Goal: Navigation & Orientation: Find specific page/section

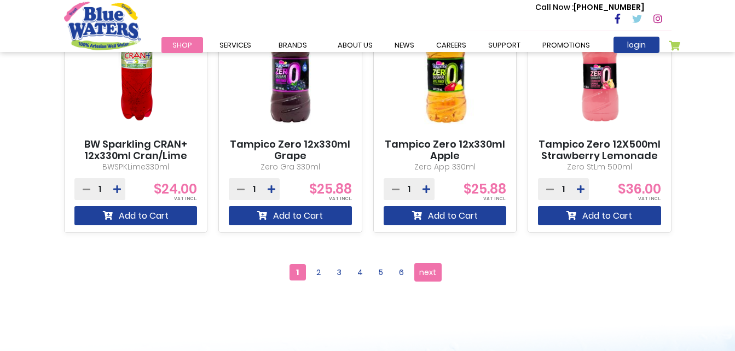
scroll to position [1026, 0]
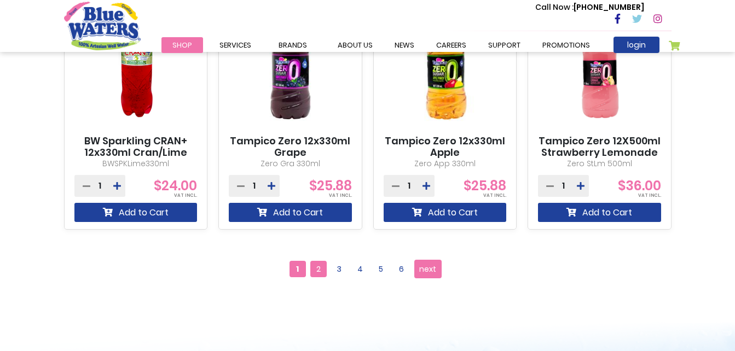
click at [321, 274] on span "2" at bounding box center [318, 269] width 16 height 16
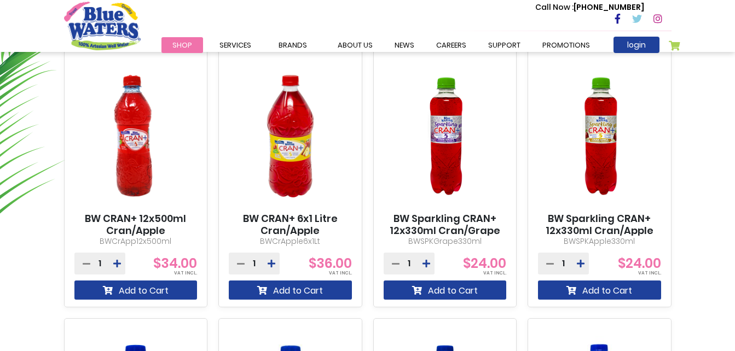
scroll to position [681, 0]
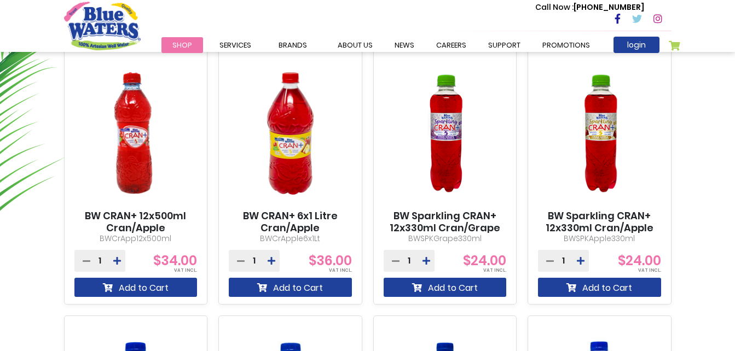
click at [709, 102] on div "BW Caribbean Traditions Sorrel 12x500ml BWCTSorrel500ml 1" at bounding box center [368, 176] width 706 height 796
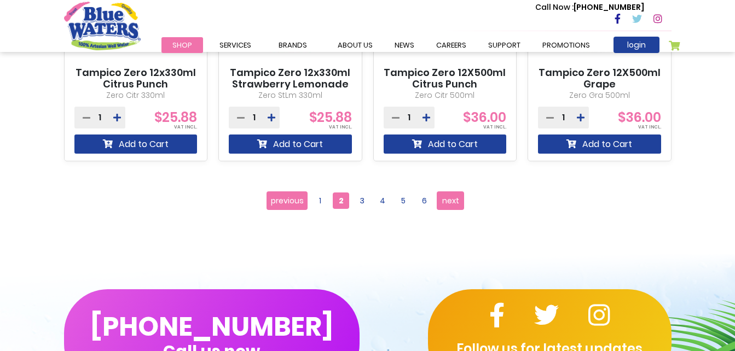
scroll to position [1100, 0]
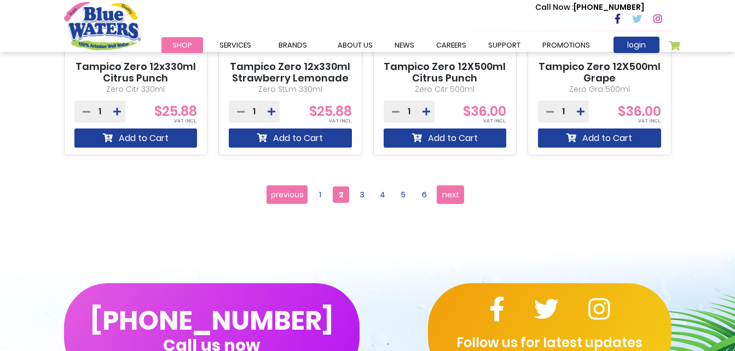
click at [365, 192] on span "3" at bounding box center [362, 195] width 16 height 16
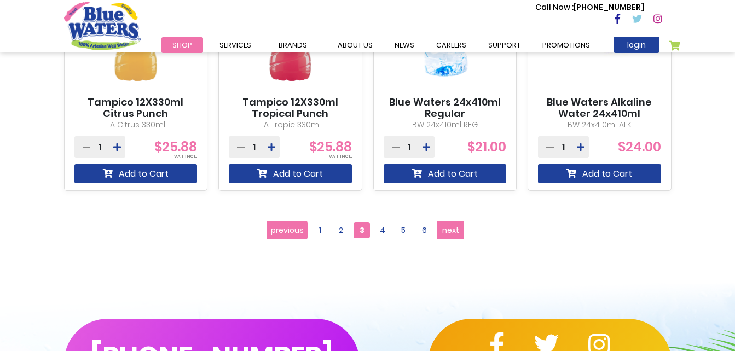
scroll to position [1067, 0]
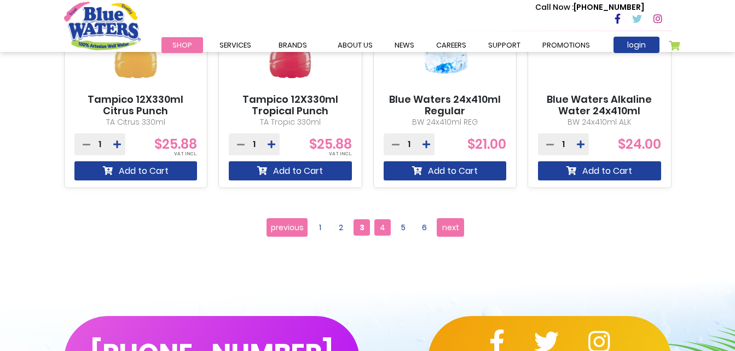
drag, startPoint x: 382, startPoint y: 236, endPoint x: 385, endPoint y: 229, distance: 8.1
click at [385, 229] on ul "Page previous Page 1 Page 2 You're currently reading page 3 Page 4 Page 5 Page …" at bounding box center [368, 227] width 202 height 19
click at [385, 229] on span "4" at bounding box center [382, 227] width 16 height 16
